Goal: Go to known website: Go to known website

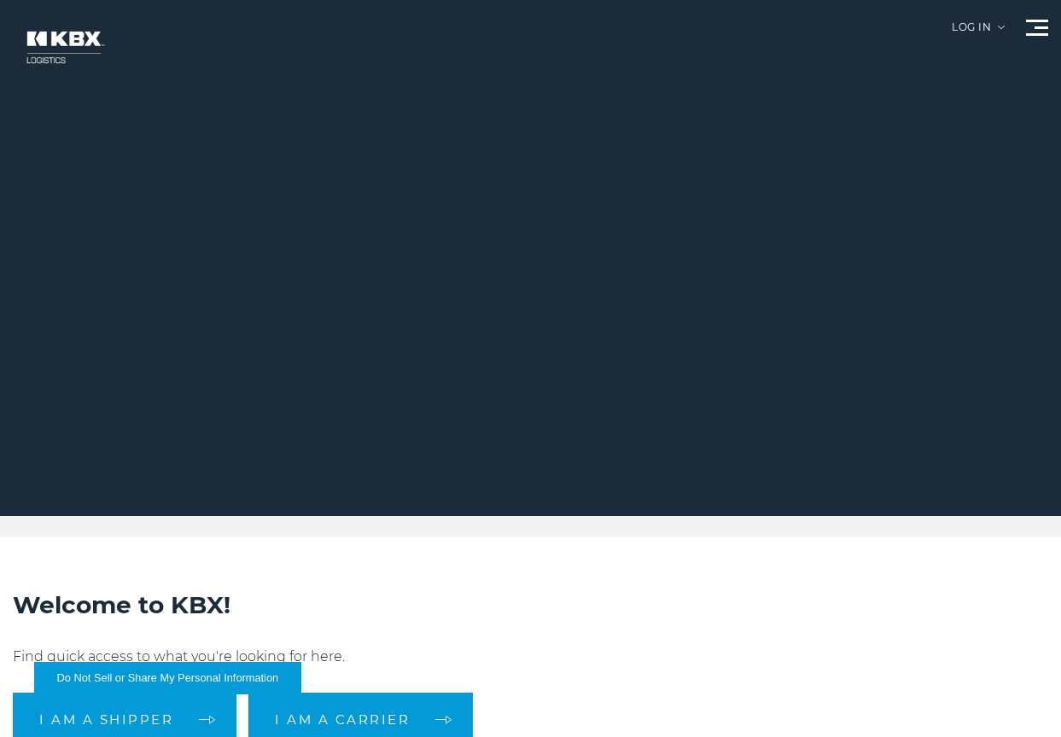
click at [967, 32] on div "Log in" at bounding box center [977, 33] width 53 height 23
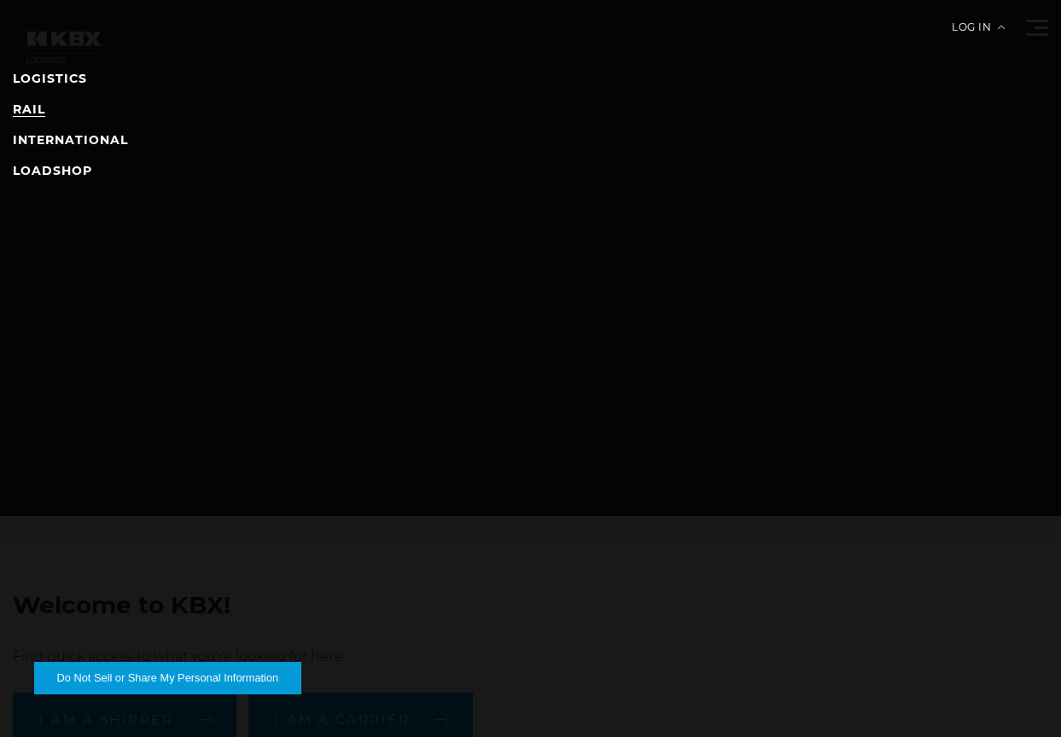
click at [29, 104] on link "RAIL" at bounding box center [29, 109] width 32 height 15
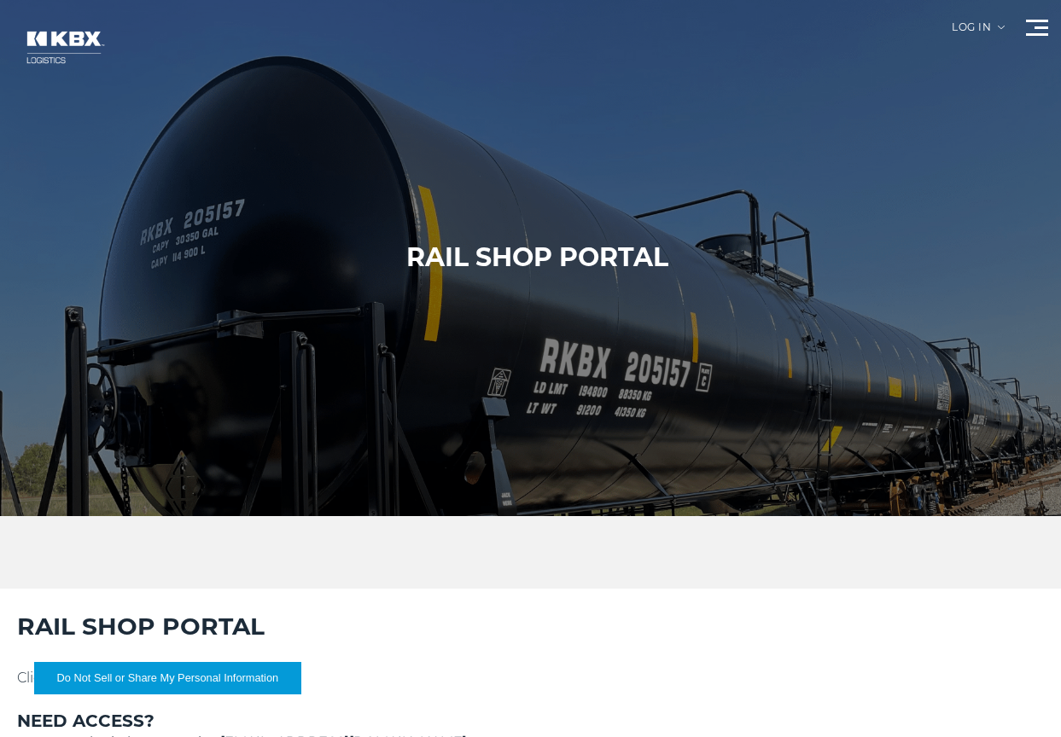
scroll to position [427, 0]
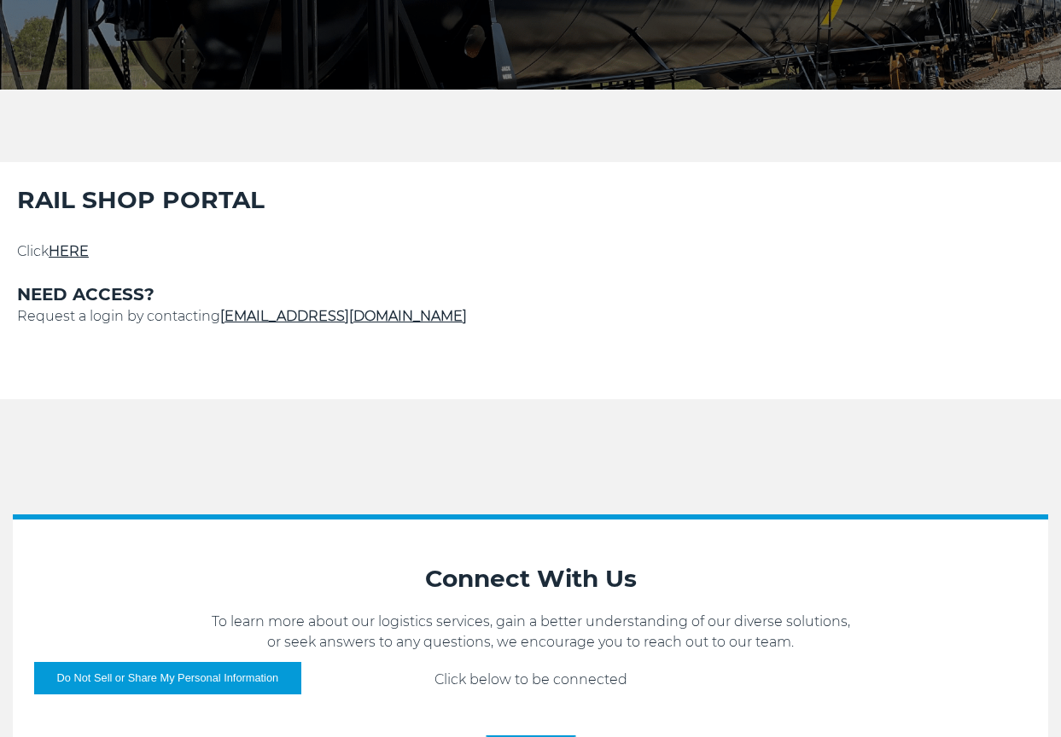
click at [74, 256] on link "HERE" at bounding box center [69, 251] width 40 height 16
